Goal: Task Accomplishment & Management: Manage account settings

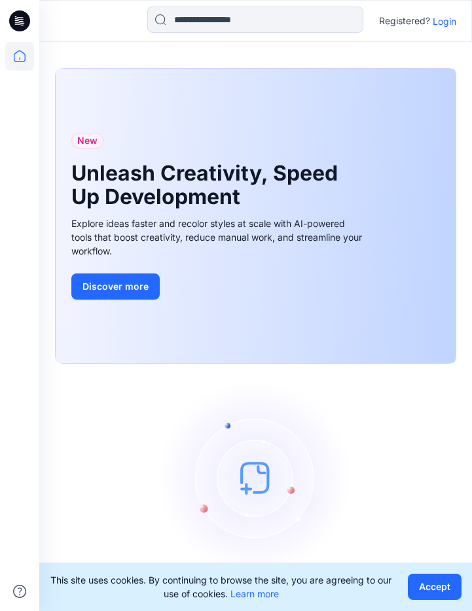
click at [438, 26] on p "Login" at bounding box center [444, 21] width 24 height 14
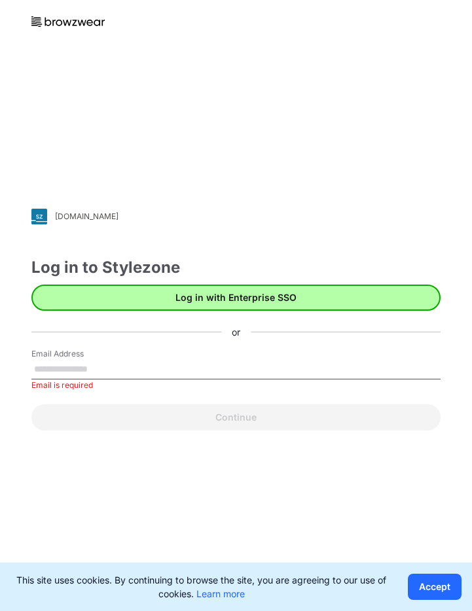
click at [260, 297] on button "Log in with Enterprise SSO" at bounding box center [235, 297] width 409 height 26
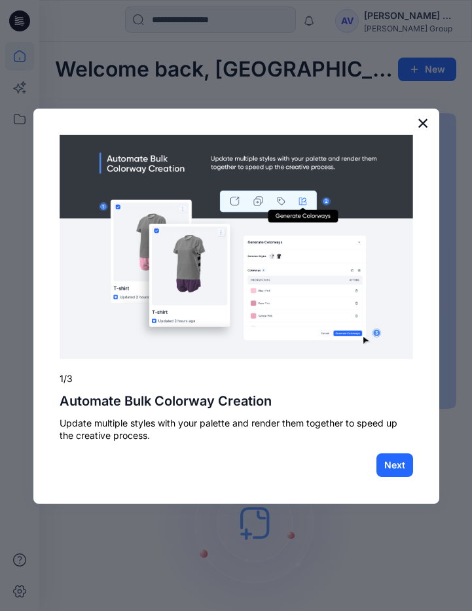
click at [421, 126] on button "×" at bounding box center [423, 122] width 12 height 21
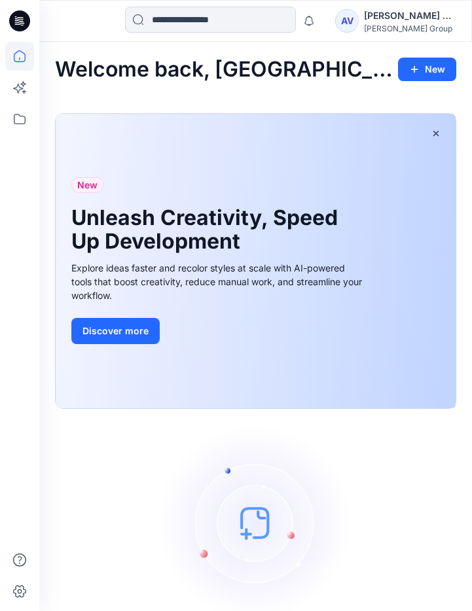
scroll to position [64, 0]
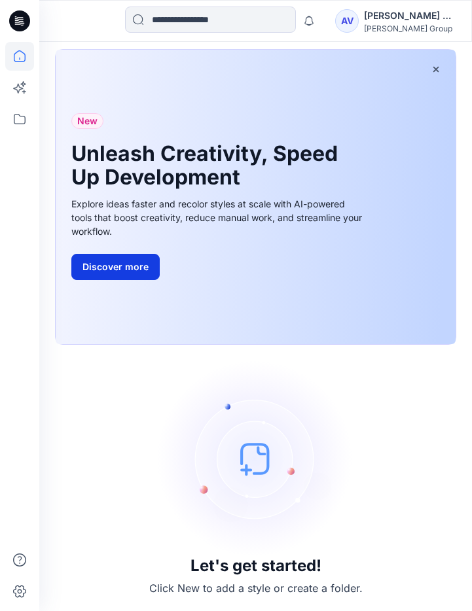
click at [118, 273] on button "Discover more" at bounding box center [115, 267] width 88 height 26
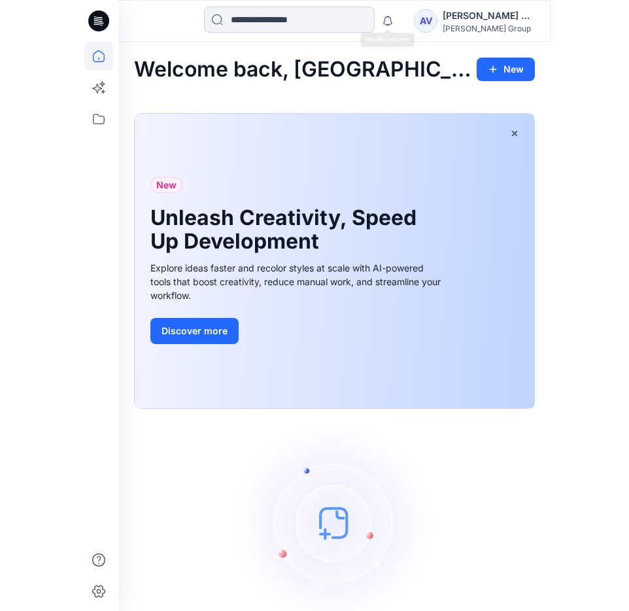
scroll to position [0, 0]
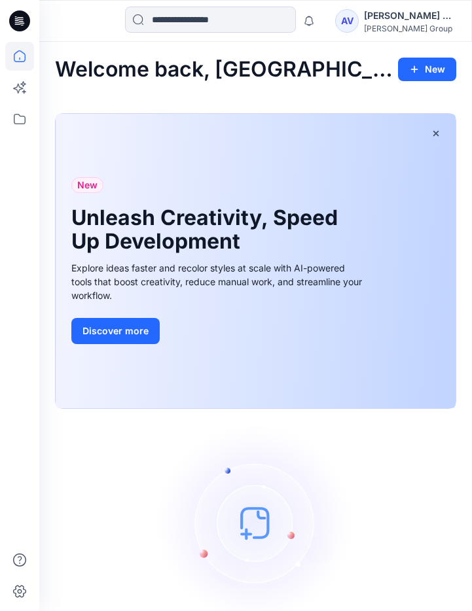
click at [343, 16] on div "AV" at bounding box center [347, 21] width 24 height 24
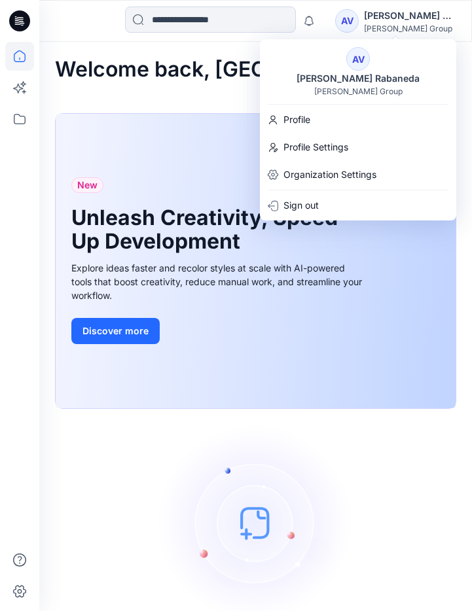
click at [353, 88] on div "[PERSON_NAME] Group" at bounding box center [358, 91] width 88 height 10
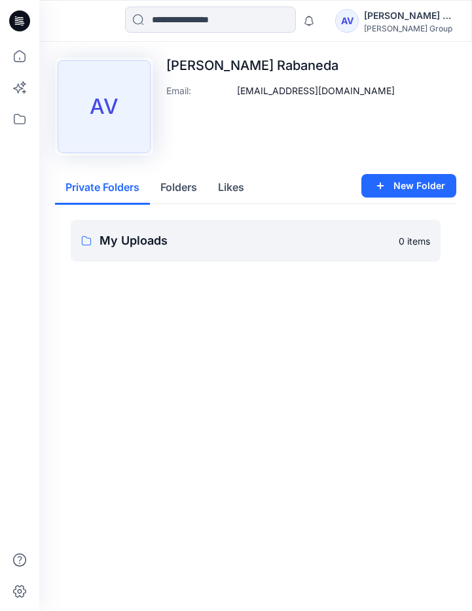
click at [183, 183] on button "Folders" at bounding box center [179, 187] width 58 height 33
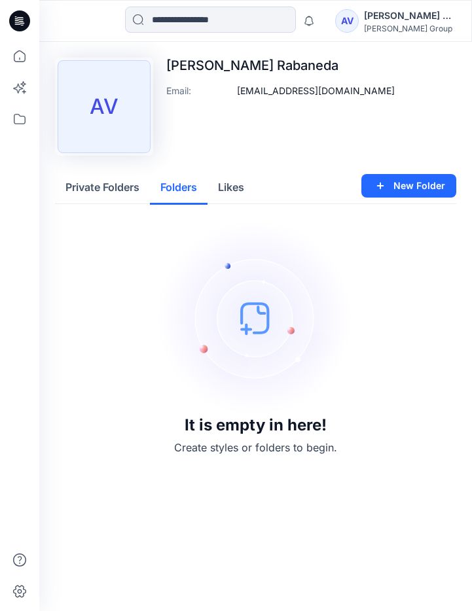
click at [228, 187] on button "Likes" at bounding box center [230, 187] width 47 height 33
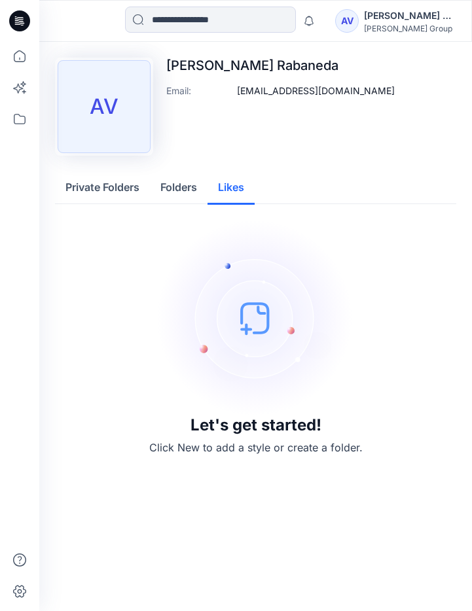
click at [105, 190] on button "Private Folders" at bounding box center [102, 187] width 95 height 33
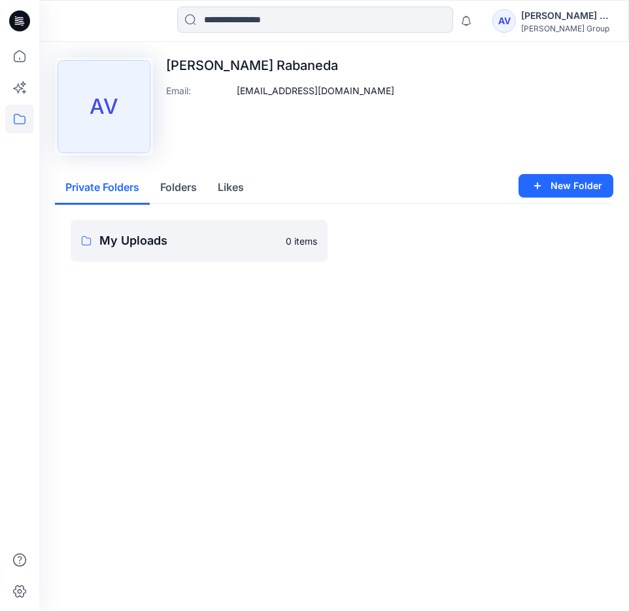
click at [22, 133] on icon at bounding box center [19, 119] width 29 height 29
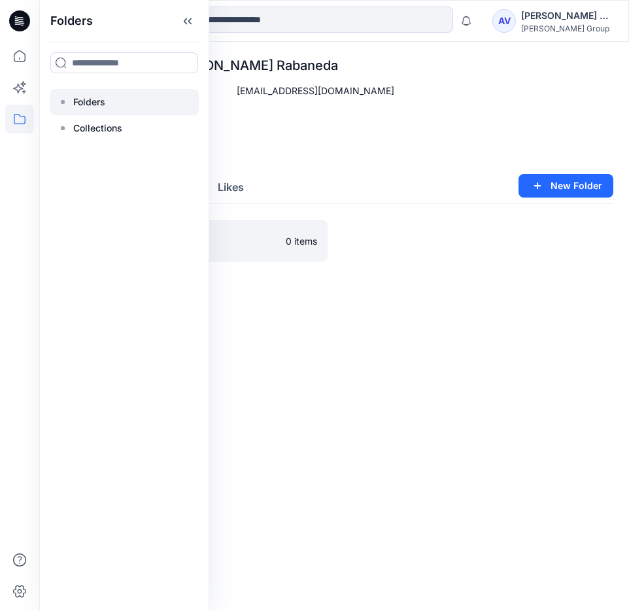
click at [90, 108] on p "Folders" at bounding box center [89, 102] width 32 height 16
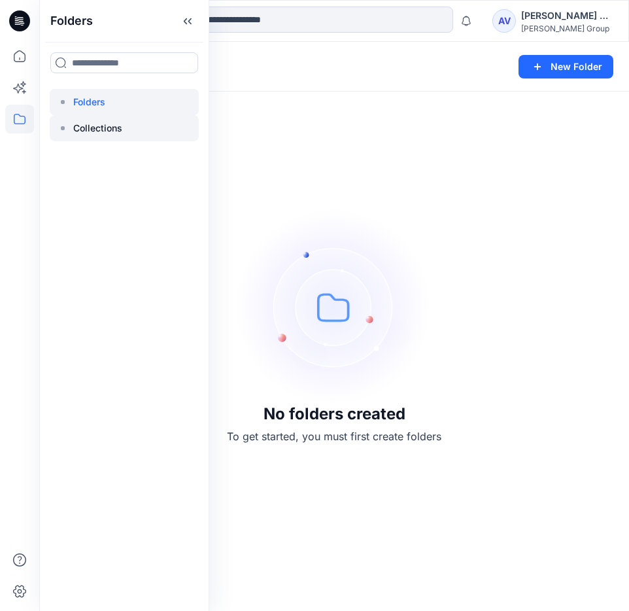
click at [103, 133] on p "Collections" at bounding box center [97, 128] width 49 height 16
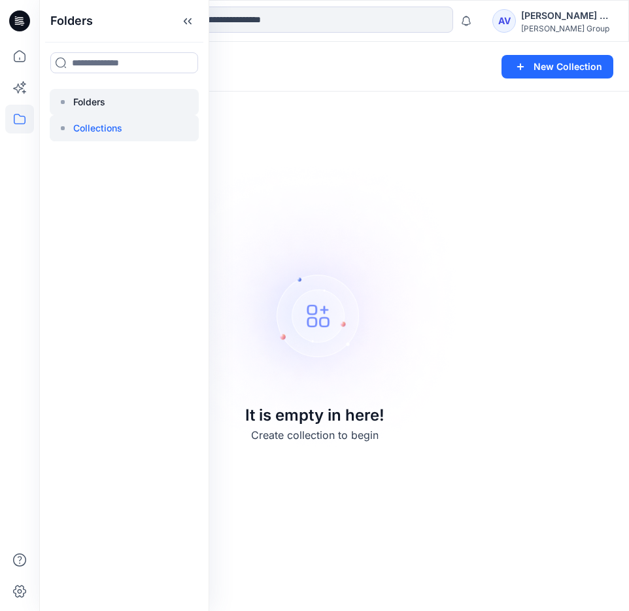
click at [137, 95] on div at bounding box center [124, 102] width 149 height 26
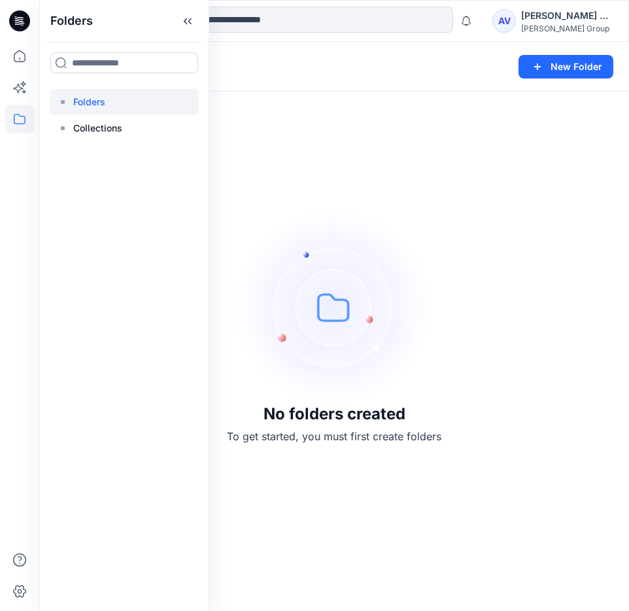
click at [236, 359] on img at bounding box center [334, 307] width 196 height 196
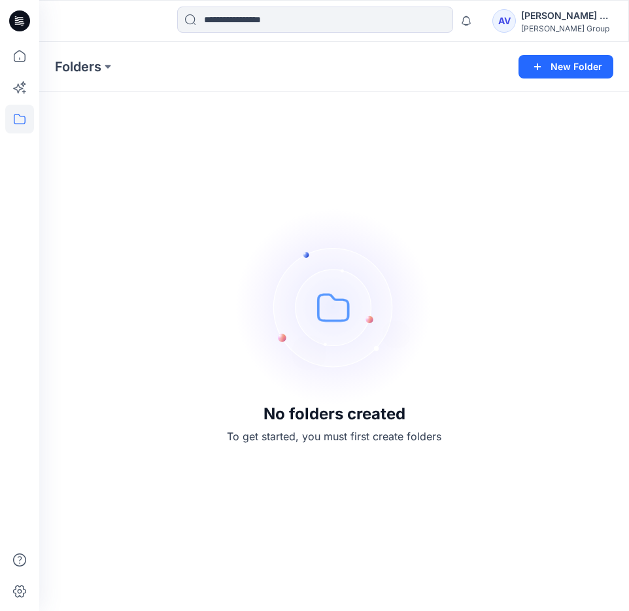
click at [19, 28] on icon at bounding box center [19, 20] width 21 height 21
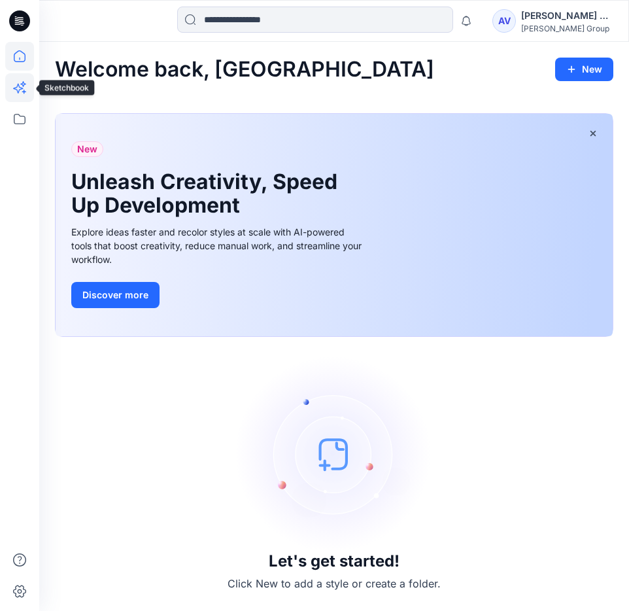
click at [16, 95] on icon at bounding box center [19, 87] width 29 height 29
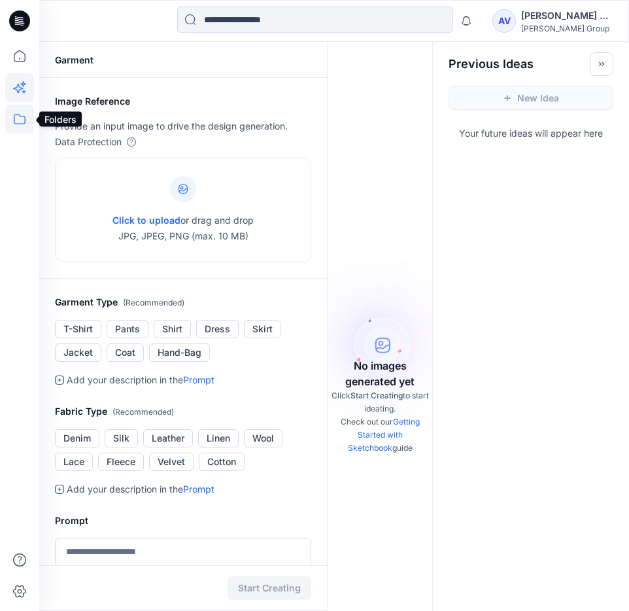
click at [17, 112] on icon at bounding box center [19, 119] width 29 height 29
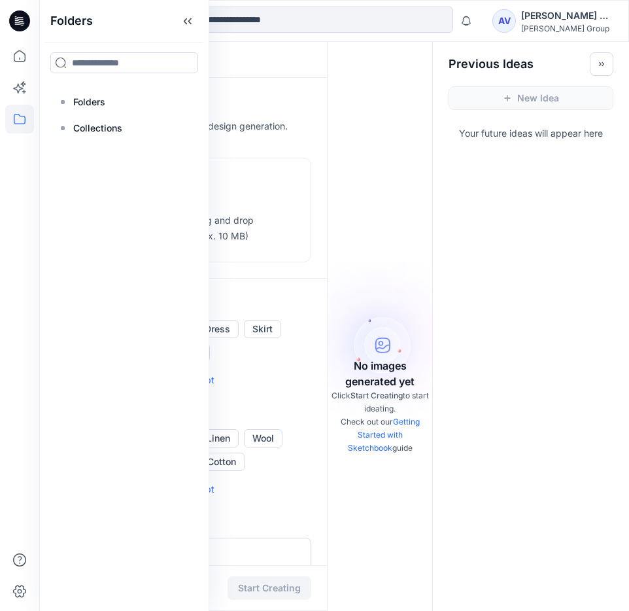
click at [20, 116] on icon at bounding box center [20, 119] width 12 height 10
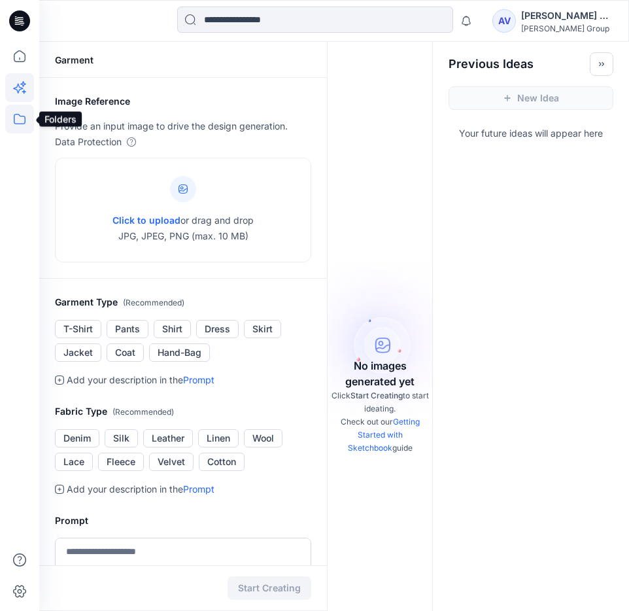
click at [20, 115] on icon at bounding box center [20, 119] width 12 height 10
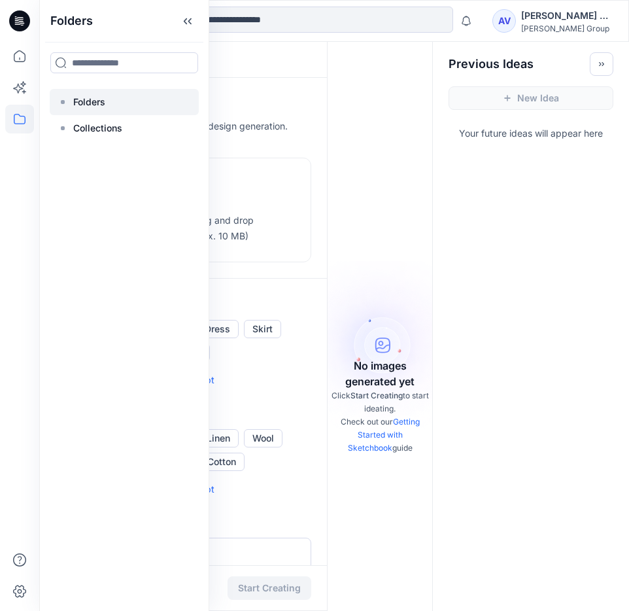
click at [82, 95] on p "Folders" at bounding box center [89, 102] width 32 height 16
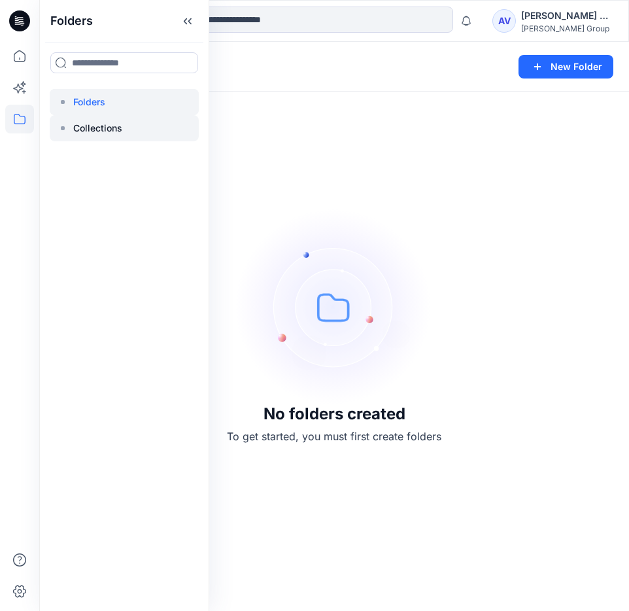
click at [88, 126] on p "Collections" at bounding box center [97, 128] width 49 height 16
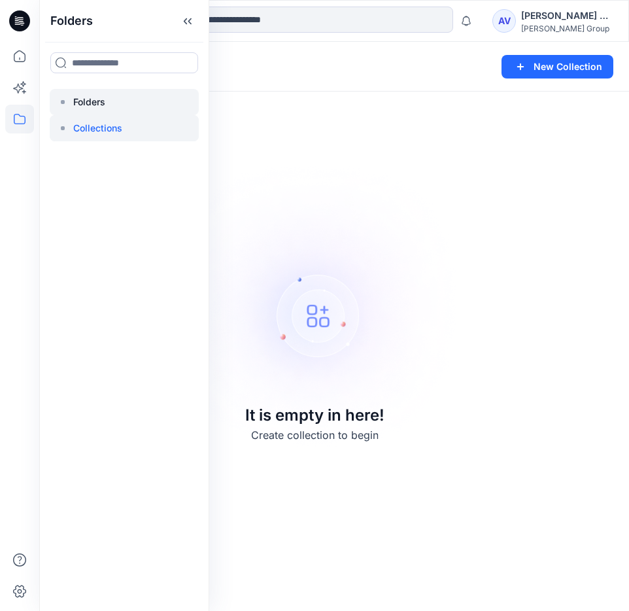
click at [89, 105] on p "Folders" at bounding box center [89, 102] width 32 height 16
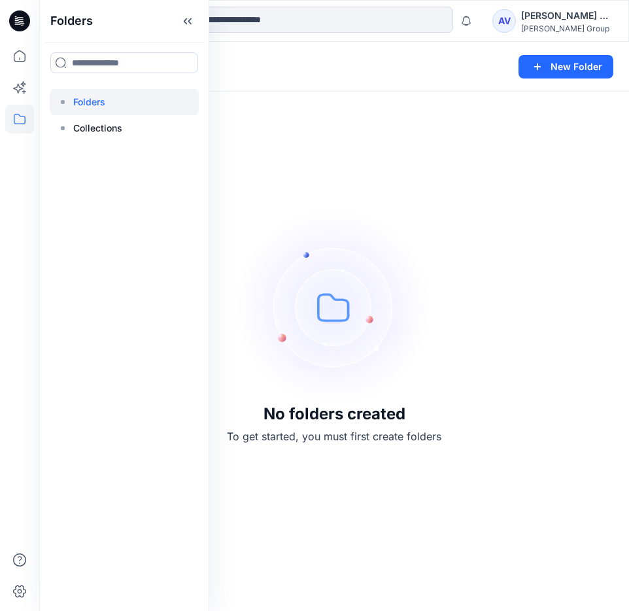
click at [471, 23] on div "[PERSON_NAME] Rabaneda" at bounding box center [567, 16] width 92 height 16
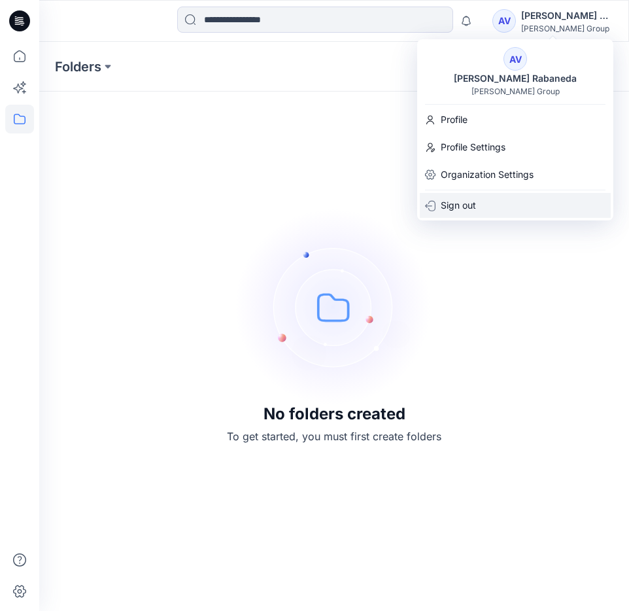
click at [449, 206] on p "Sign out" at bounding box center [458, 205] width 35 height 25
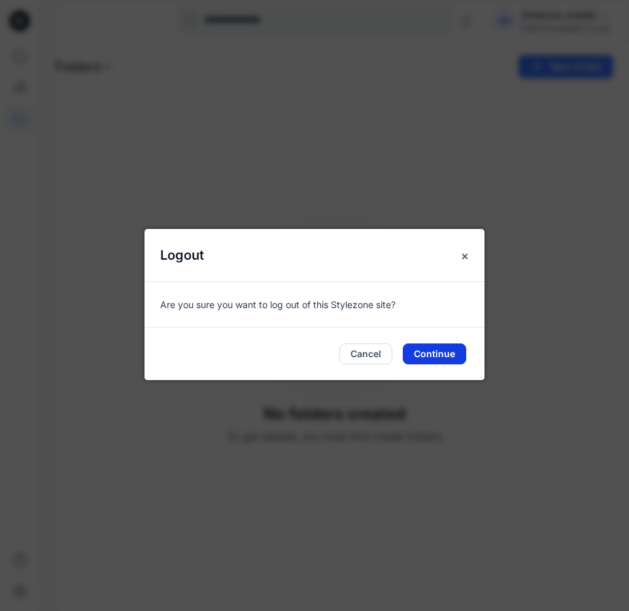
click at [433, 357] on button "Continue" at bounding box center [434, 353] width 63 height 21
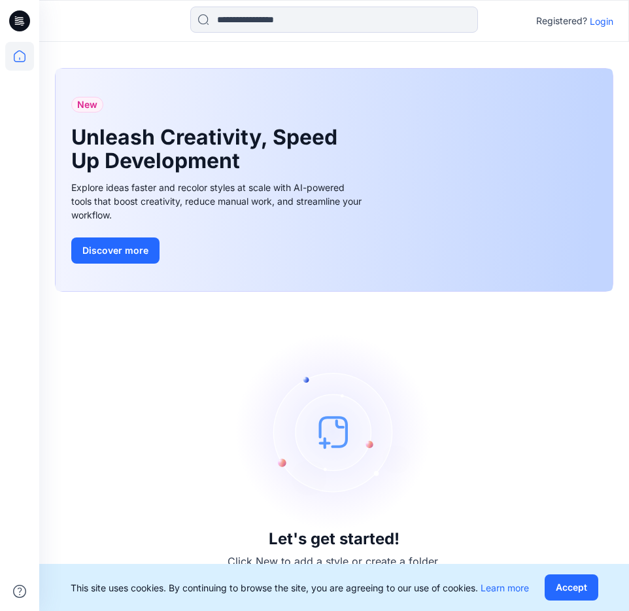
click at [602, 26] on p "Login" at bounding box center [602, 21] width 24 height 14
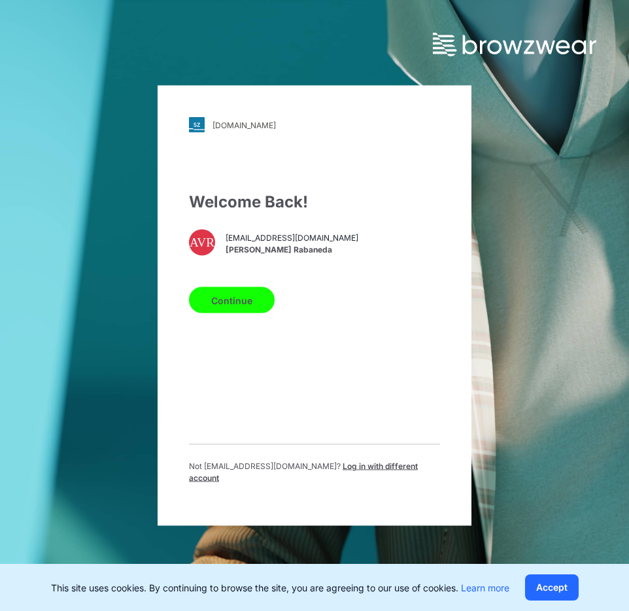
click at [357, 476] on span "Log in with different account" at bounding box center [303, 472] width 229 height 22
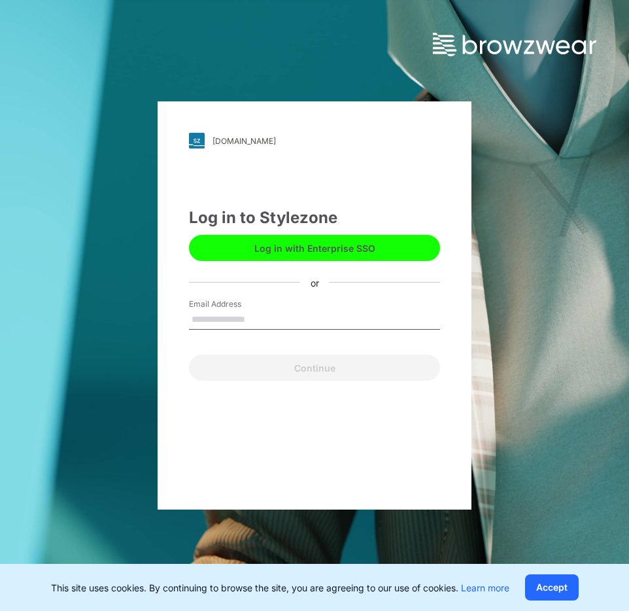
type input "*"
type input "**********"
click at [315, 368] on button "Continue" at bounding box center [314, 367] width 251 height 26
